Goal: Communication & Community: Connect with others

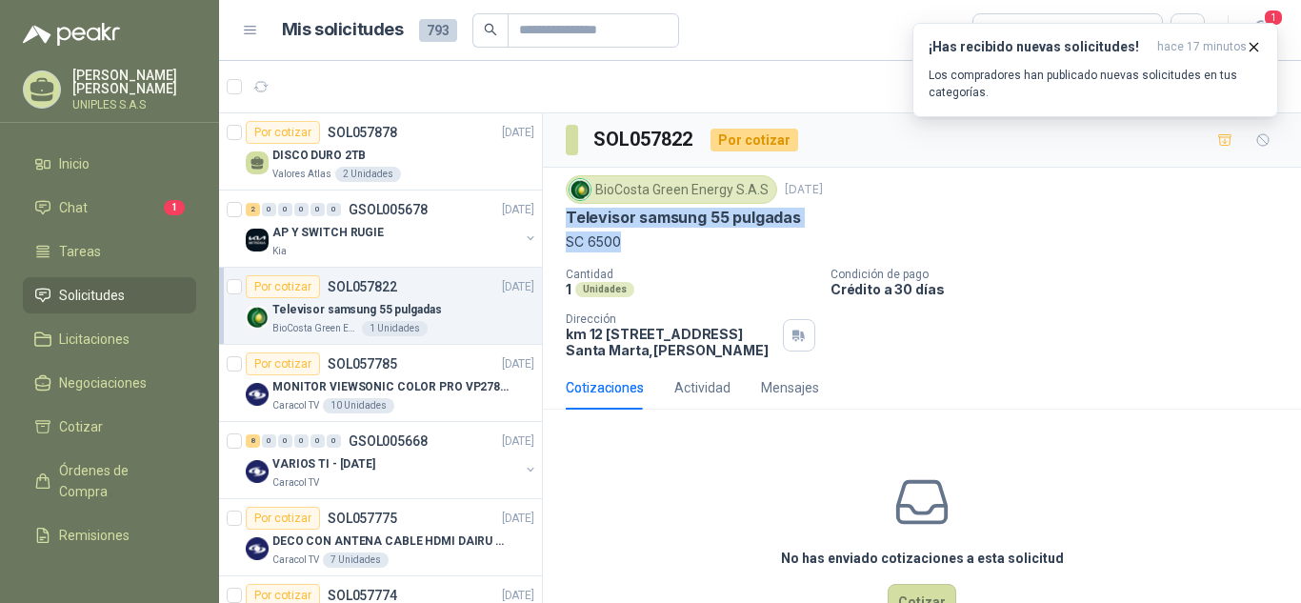
scroll to position [6, 0]
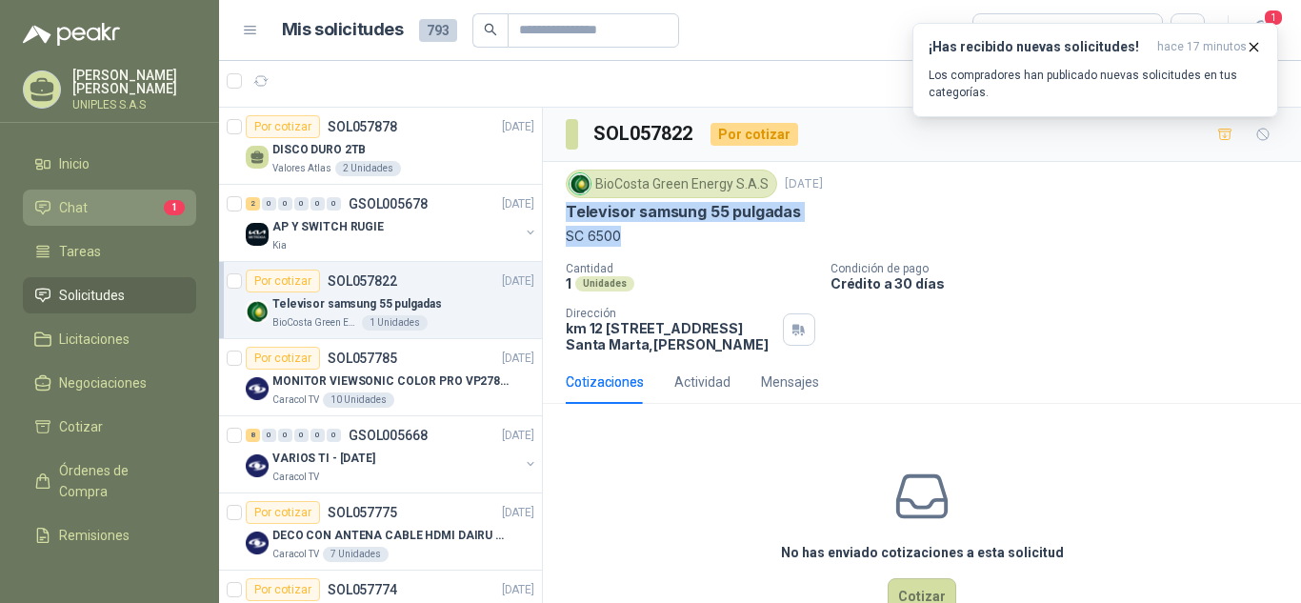
click at [72, 204] on span "Chat" at bounding box center [73, 207] width 29 height 21
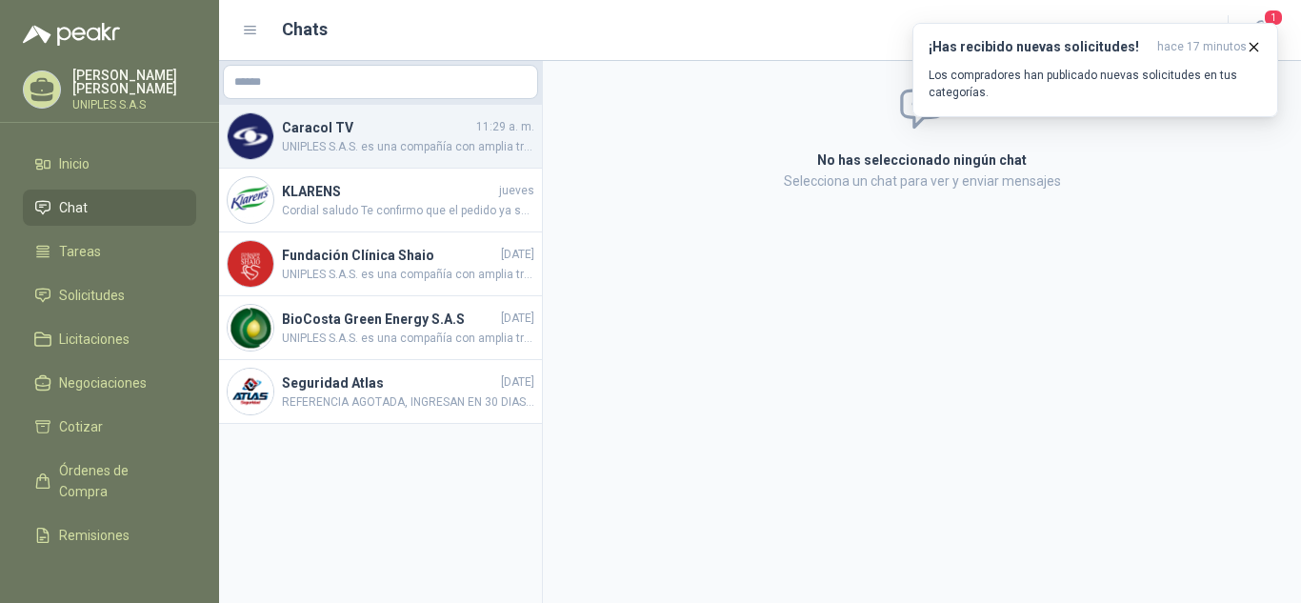
click at [395, 143] on span "UNIPLES S.A.S. es una compañía con amplia trayectoria en el mercado colombiano,…" at bounding box center [408, 147] width 252 height 18
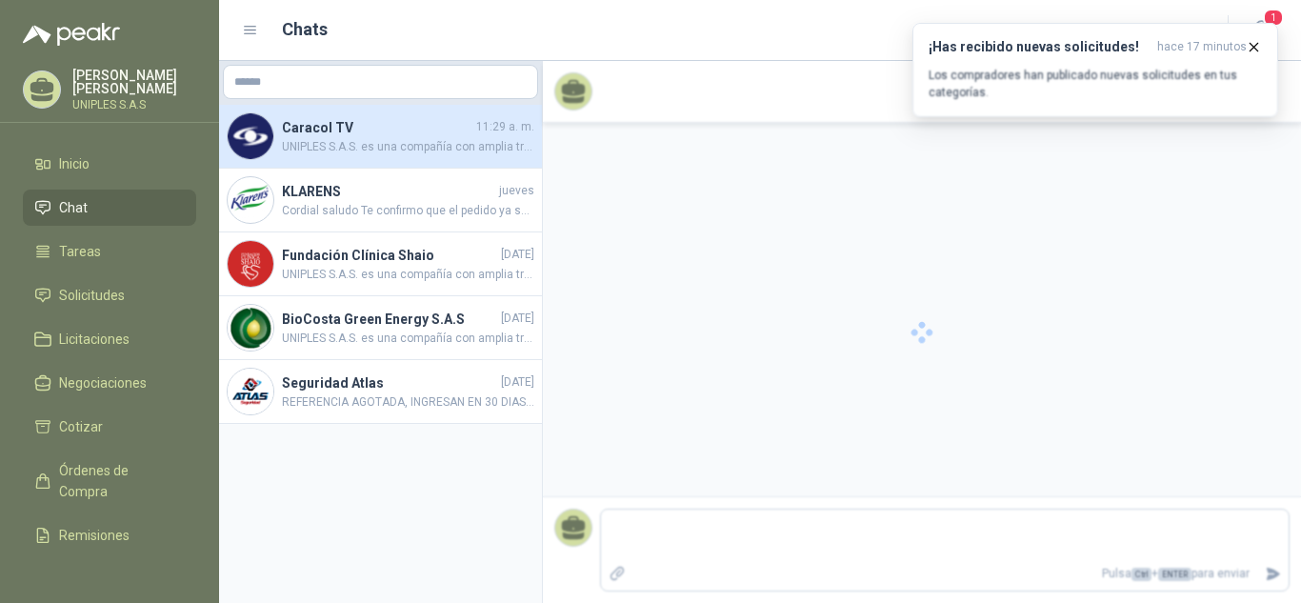
scroll to position [287, 0]
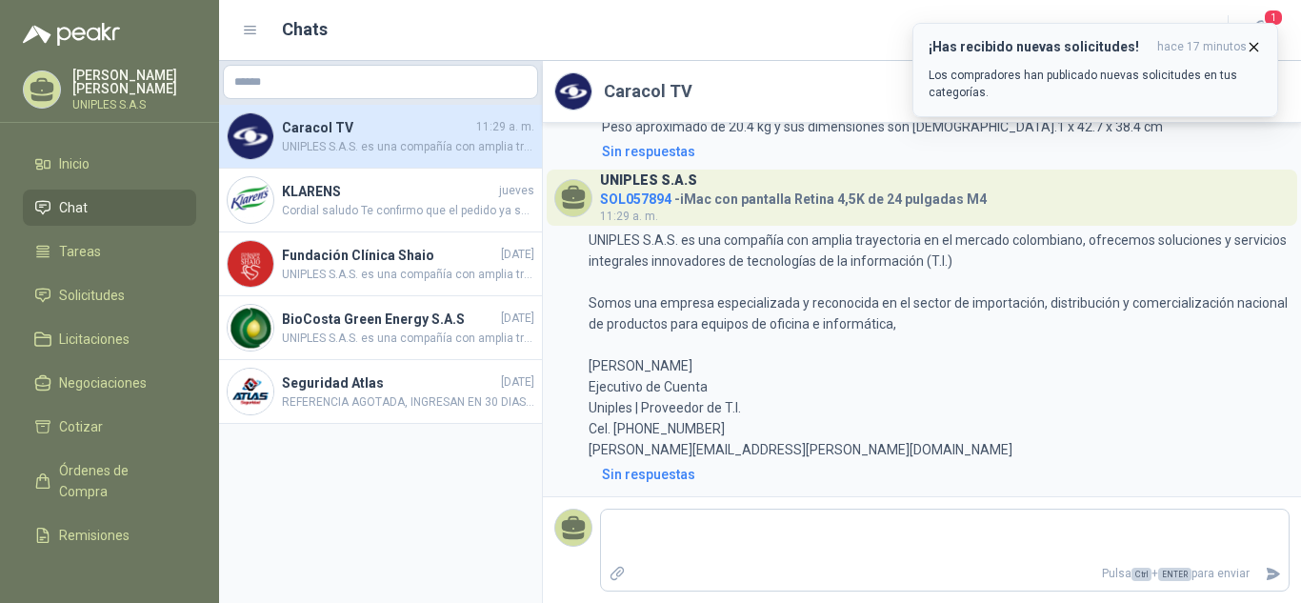
click at [1024, 80] on p "Los compradores han publicado nuevas solicitudes en tus categorías." at bounding box center [1095, 84] width 333 height 34
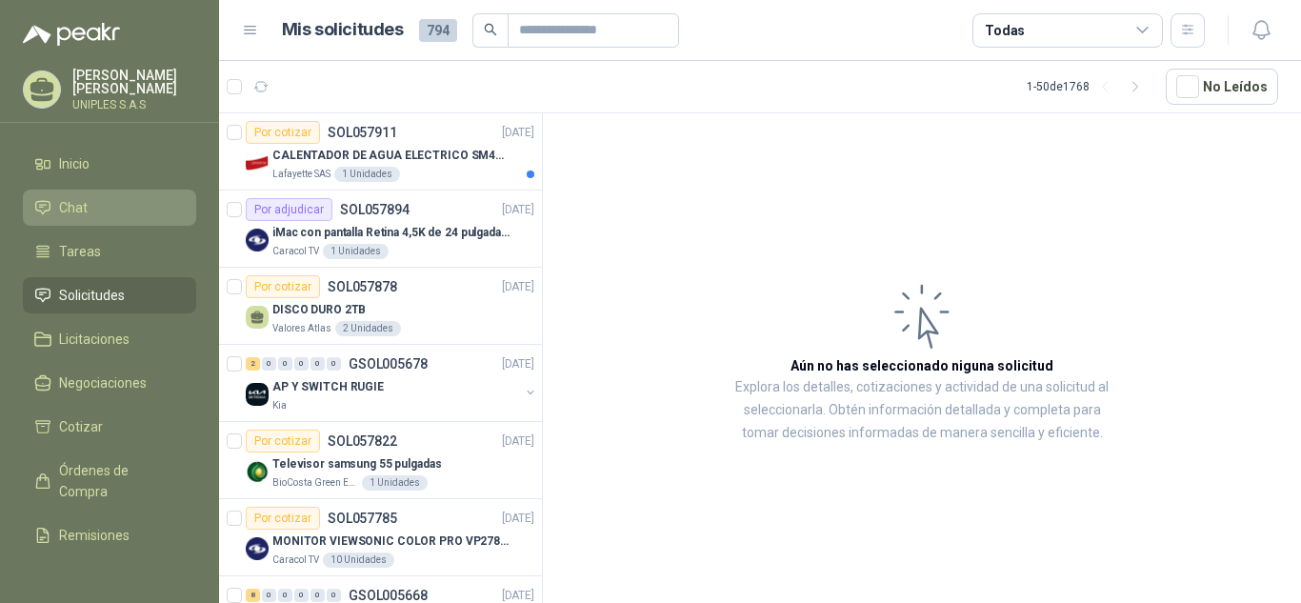
click at [81, 203] on span "Chat" at bounding box center [73, 207] width 29 height 21
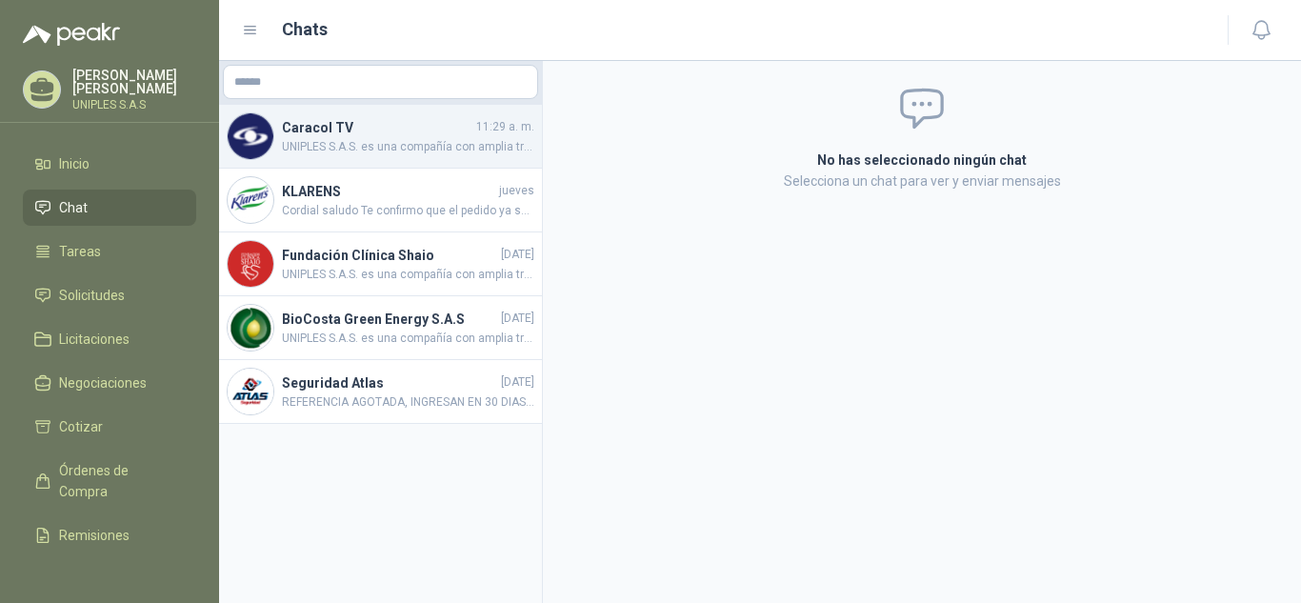
click at [309, 146] on span "UNIPLES S.A.S. es una compañía con amplia trayectoria en el mercado colombiano,…" at bounding box center [408, 147] width 252 height 18
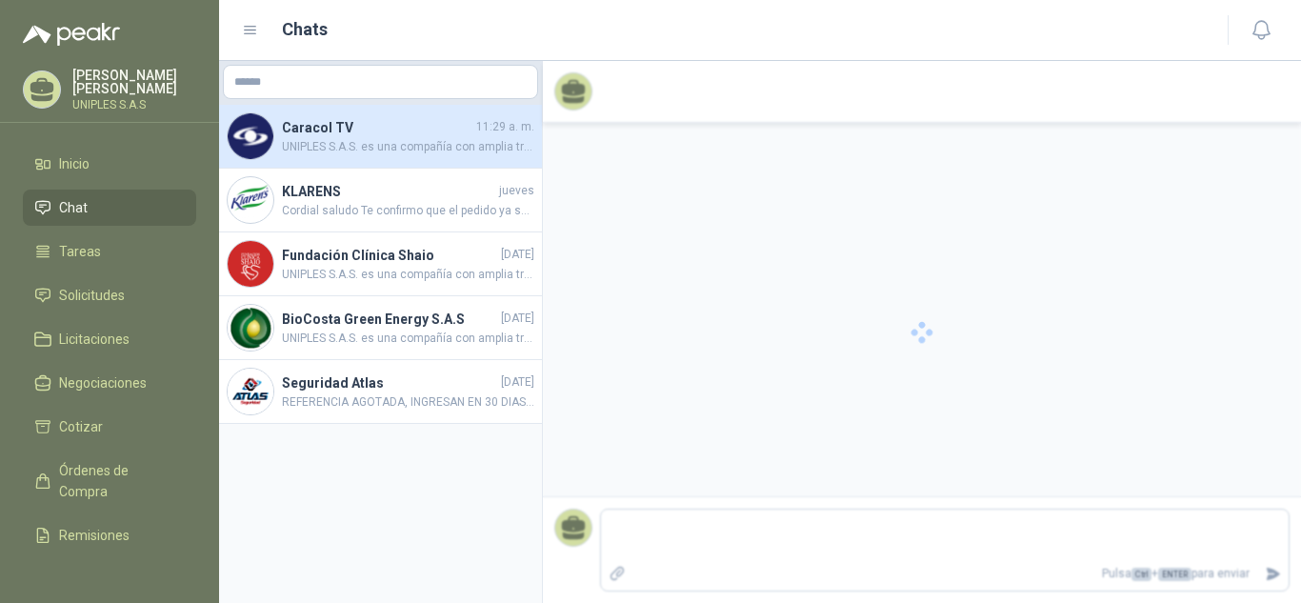
scroll to position [287, 0]
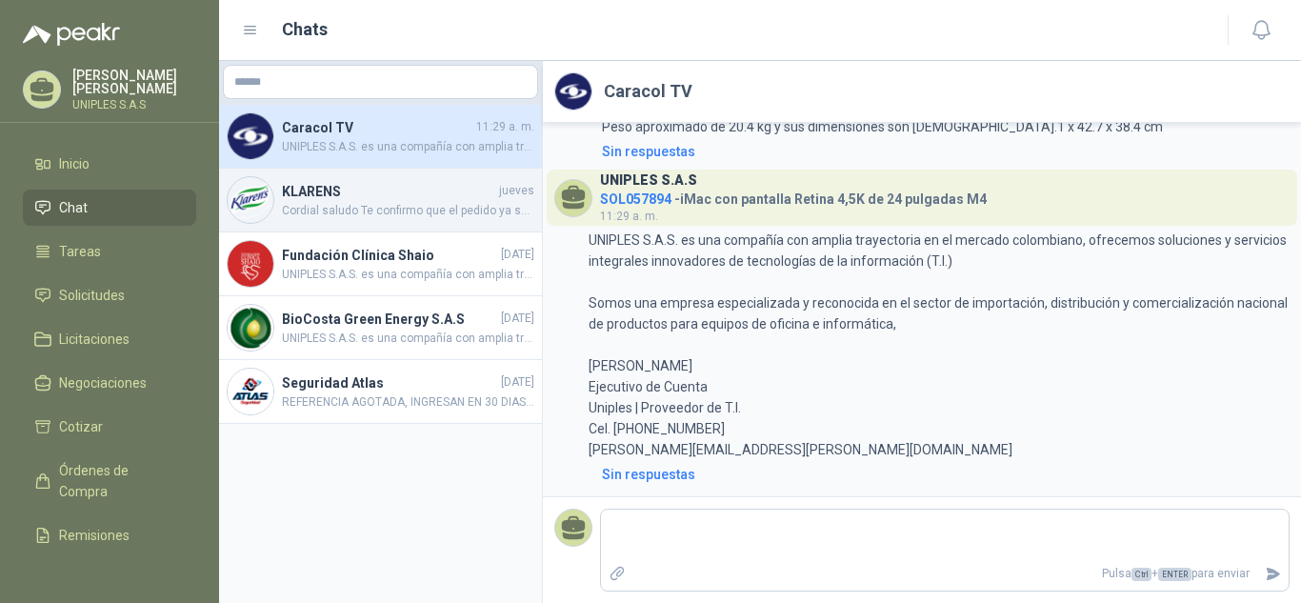
click at [312, 199] on h4 "KLARENS" at bounding box center [388, 191] width 213 height 21
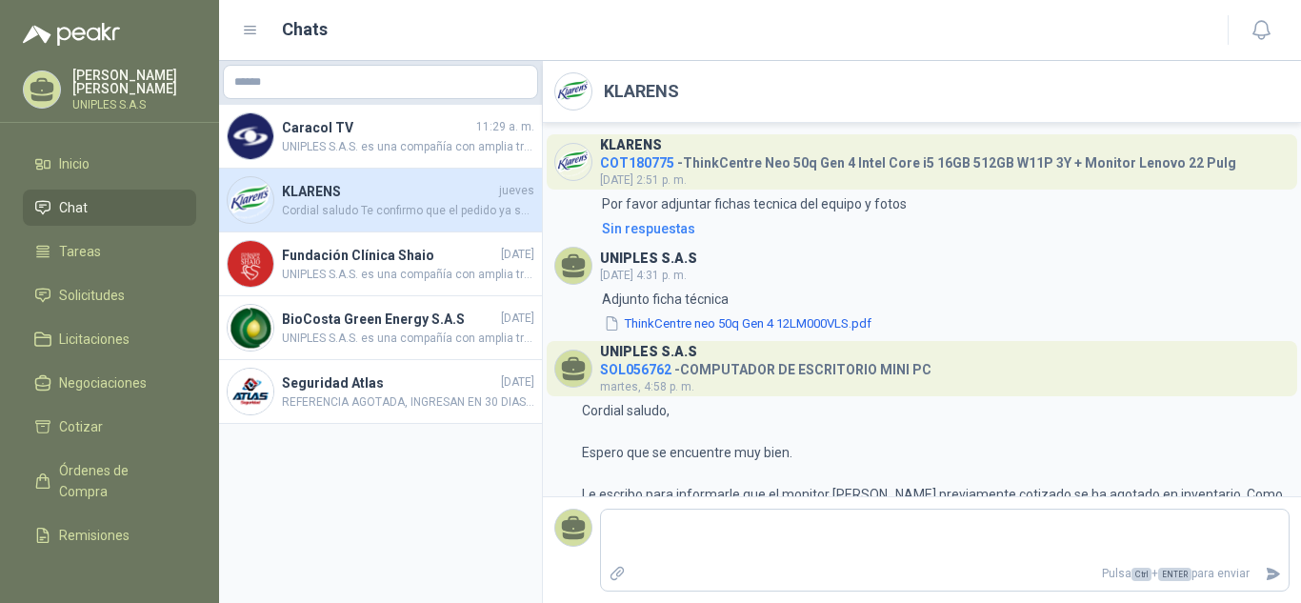
scroll to position [767, 0]
